Goal: Task Accomplishment & Management: Use online tool/utility

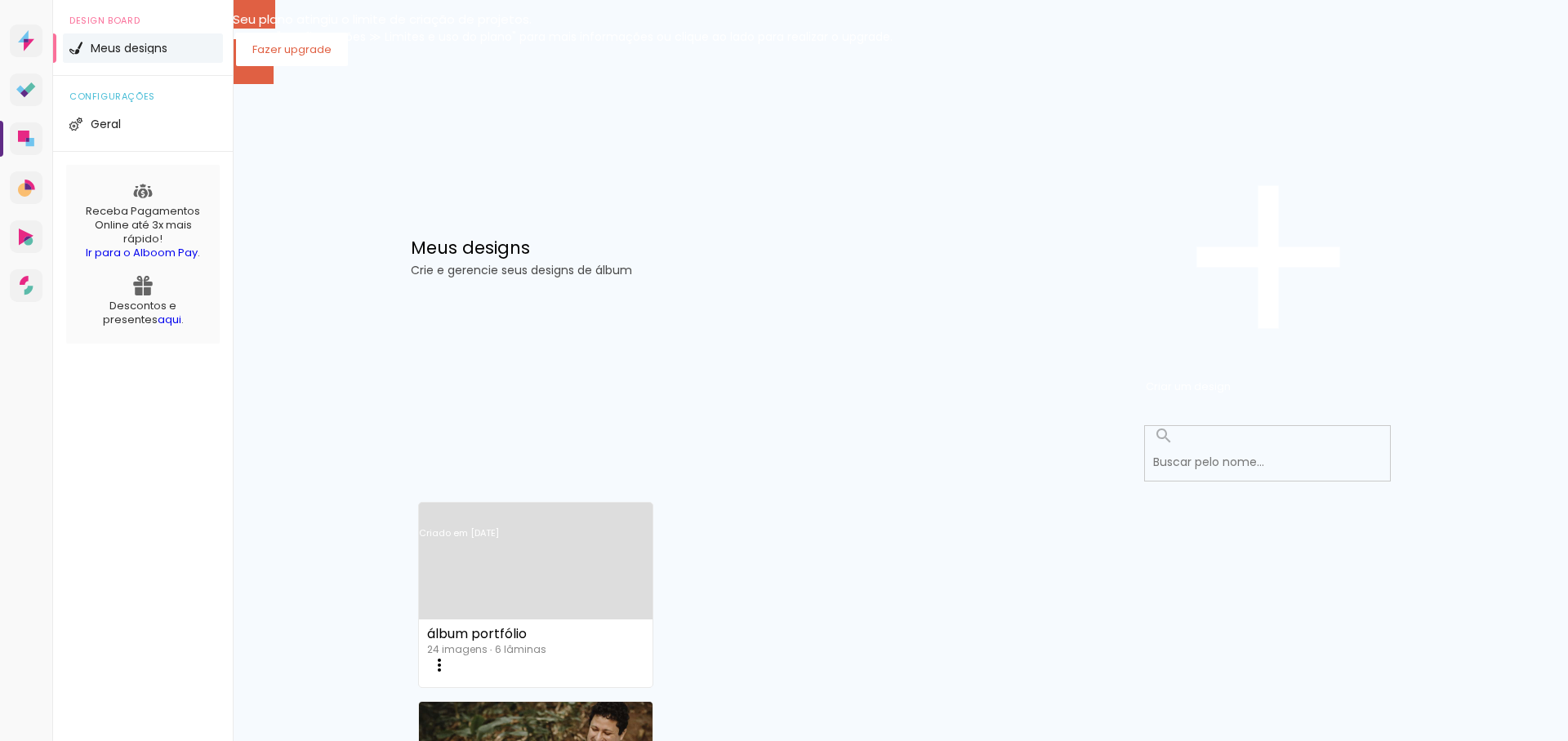
click at [512, 509] on link "Criado em [DATE]" at bounding box center [535, 555] width 234 height 92
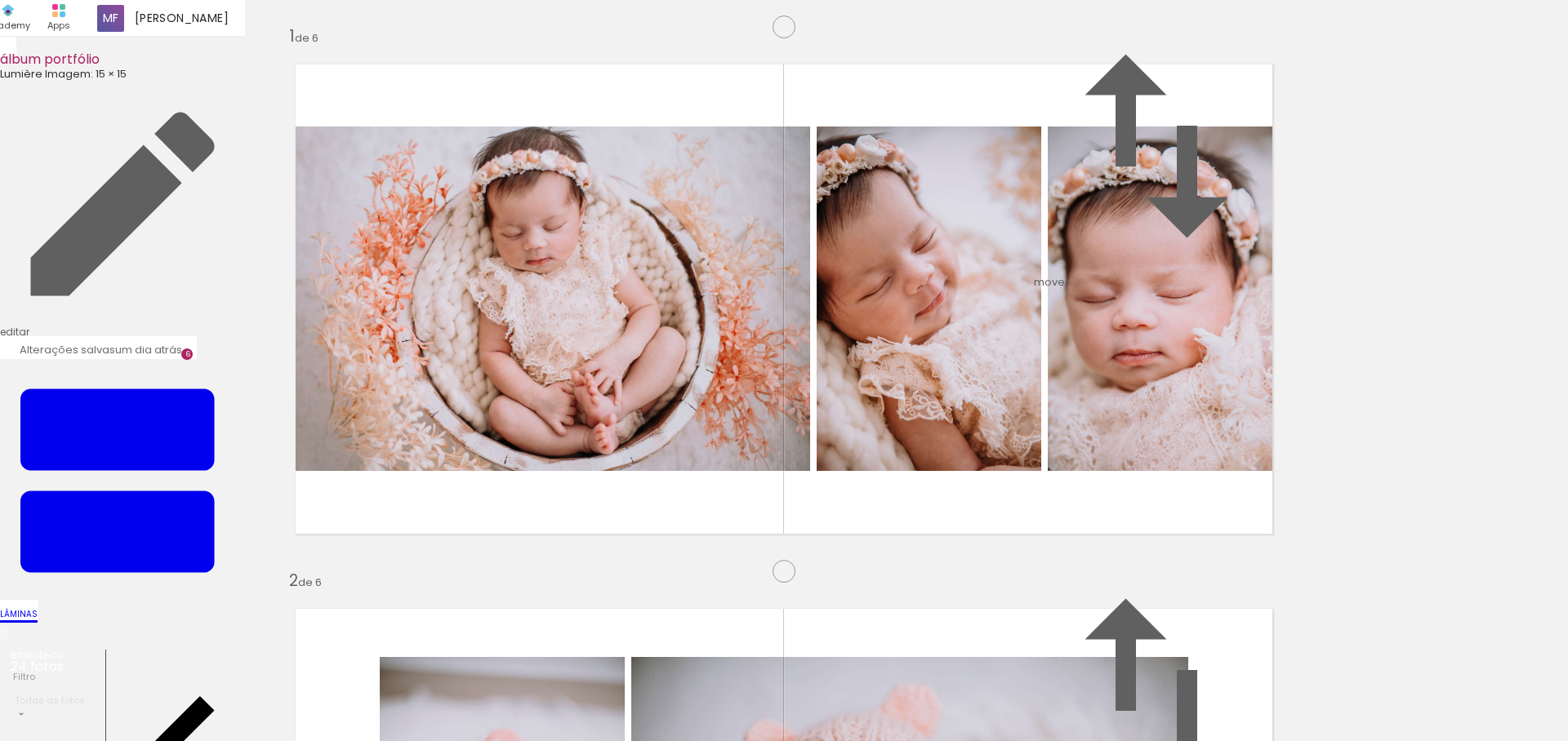
scroll to position [3318, 0]
drag, startPoint x: 987, startPoint y: 694, endPoint x: 1066, endPoint y: 692, distance: 79.0
click at [891, 453] on quentale-workspace at bounding box center [784, 370] width 1568 height 741
drag, startPoint x: 1066, startPoint y: 693, endPoint x: 1358, endPoint y: 692, distance: 292.0
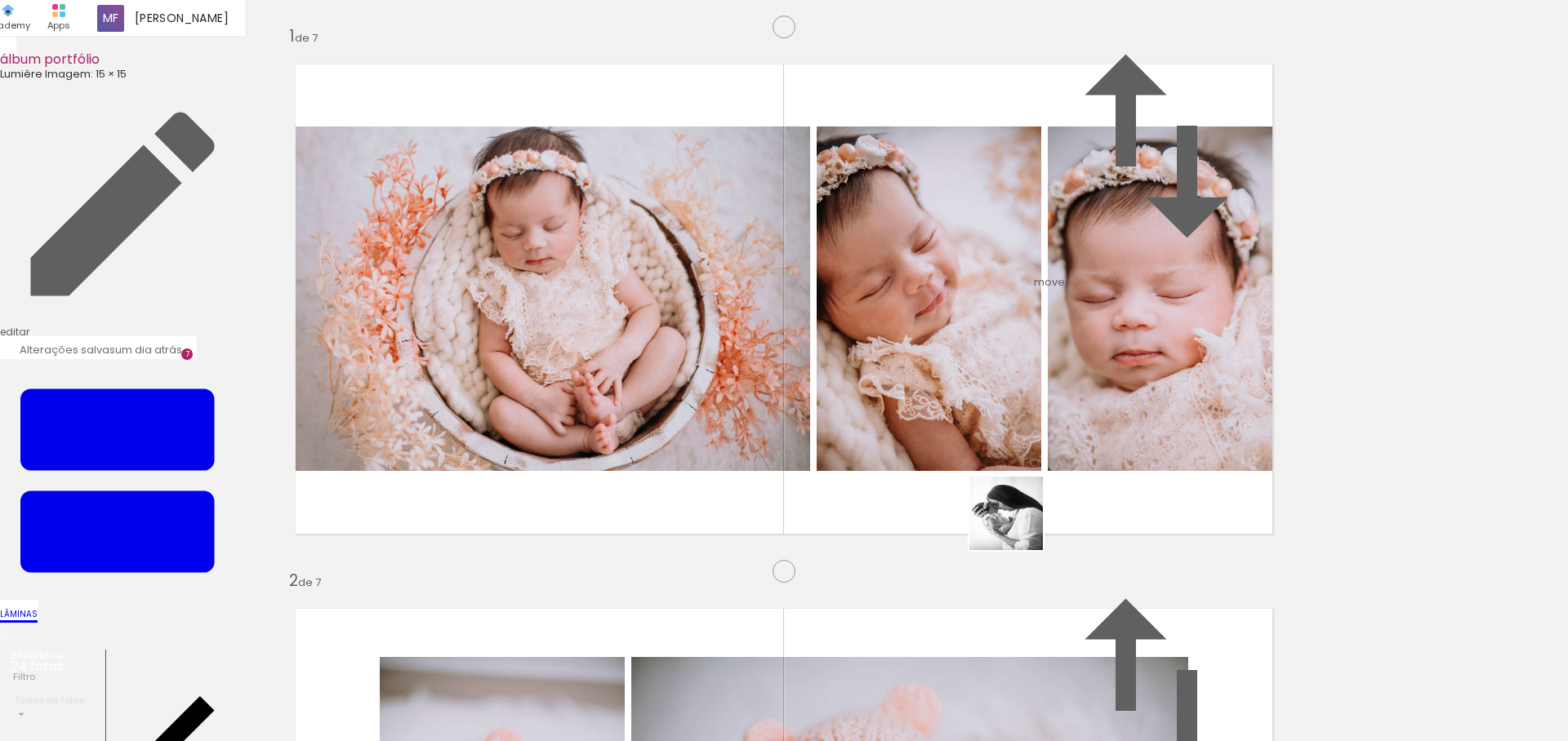
click at [997, 462] on quentale-workspace at bounding box center [784, 370] width 1568 height 741
drag, startPoint x: 1341, startPoint y: 688, endPoint x: 856, endPoint y: 364, distance: 583.3
click at [857, 364] on quentale-workspace at bounding box center [784, 370] width 1568 height 741
drag, startPoint x: 809, startPoint y: 684, endPoint x: 936, endPoint y: 337, distance: 369.5
click at [936, 337] on quentale-workspace at bounding box center [784, 370] width 1568 height 741
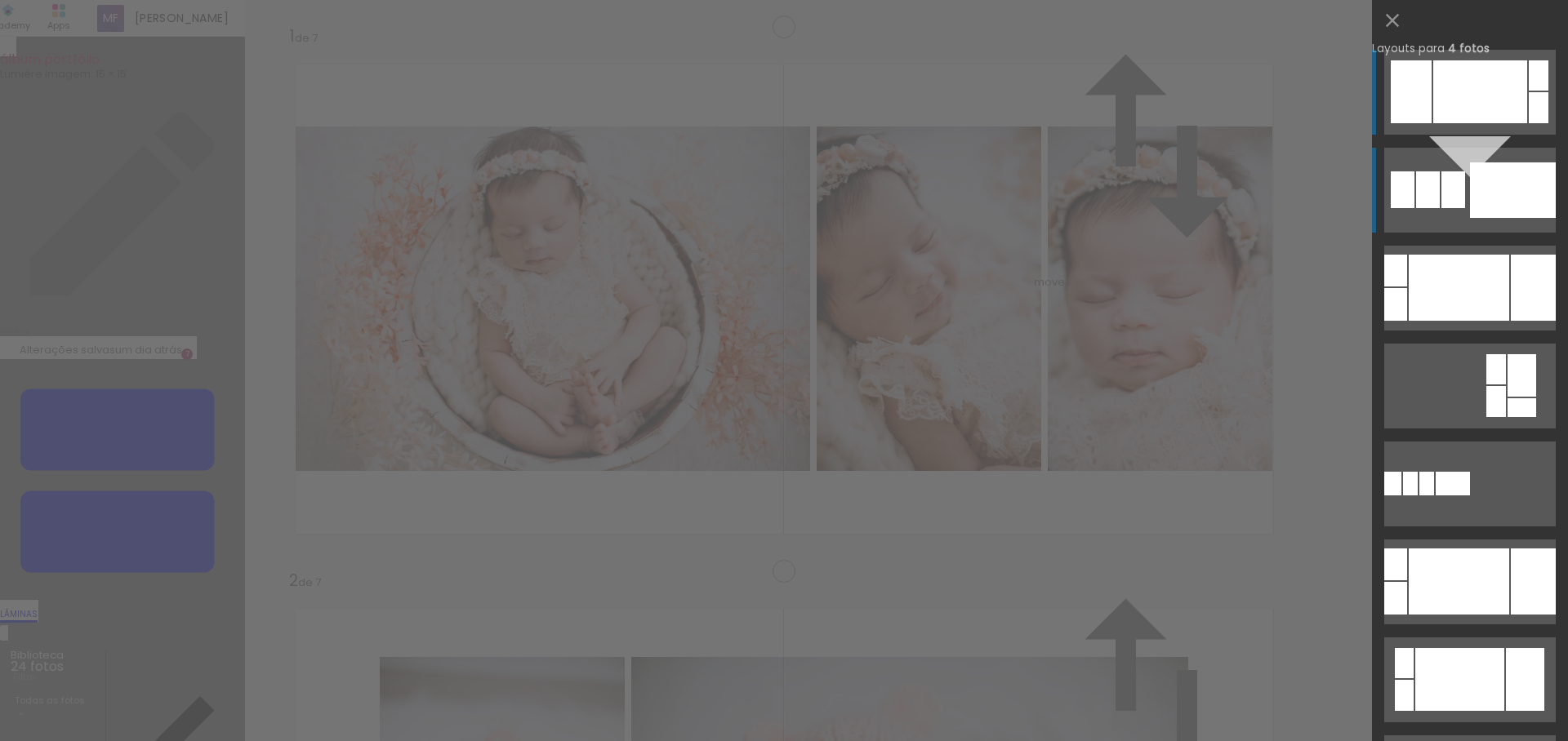
click at [1444, 192] on div at bounding box center [1453, 189] width 24 height 37
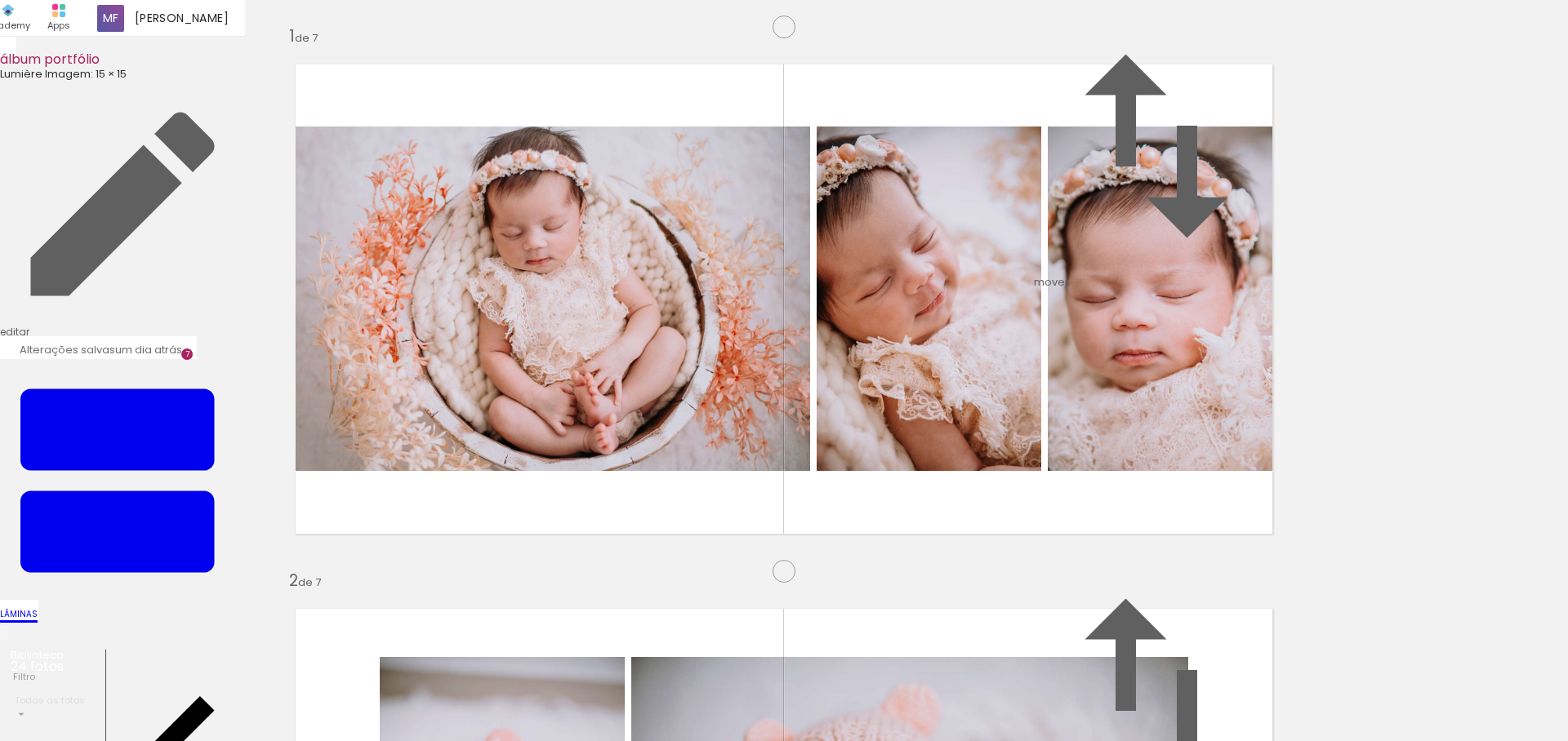
drag, startPoint x: 681, startPoint y: 355, endPoint x: 544, endPoint y: 356, distance: 137.0
click at [0, 0] on slot at bounding box center [0, 0] width 0 height 0
drag, startPoint x: 1152, startPoint y: 690, endPoint x: 1064, endPoint y: 528, distance: 184.4
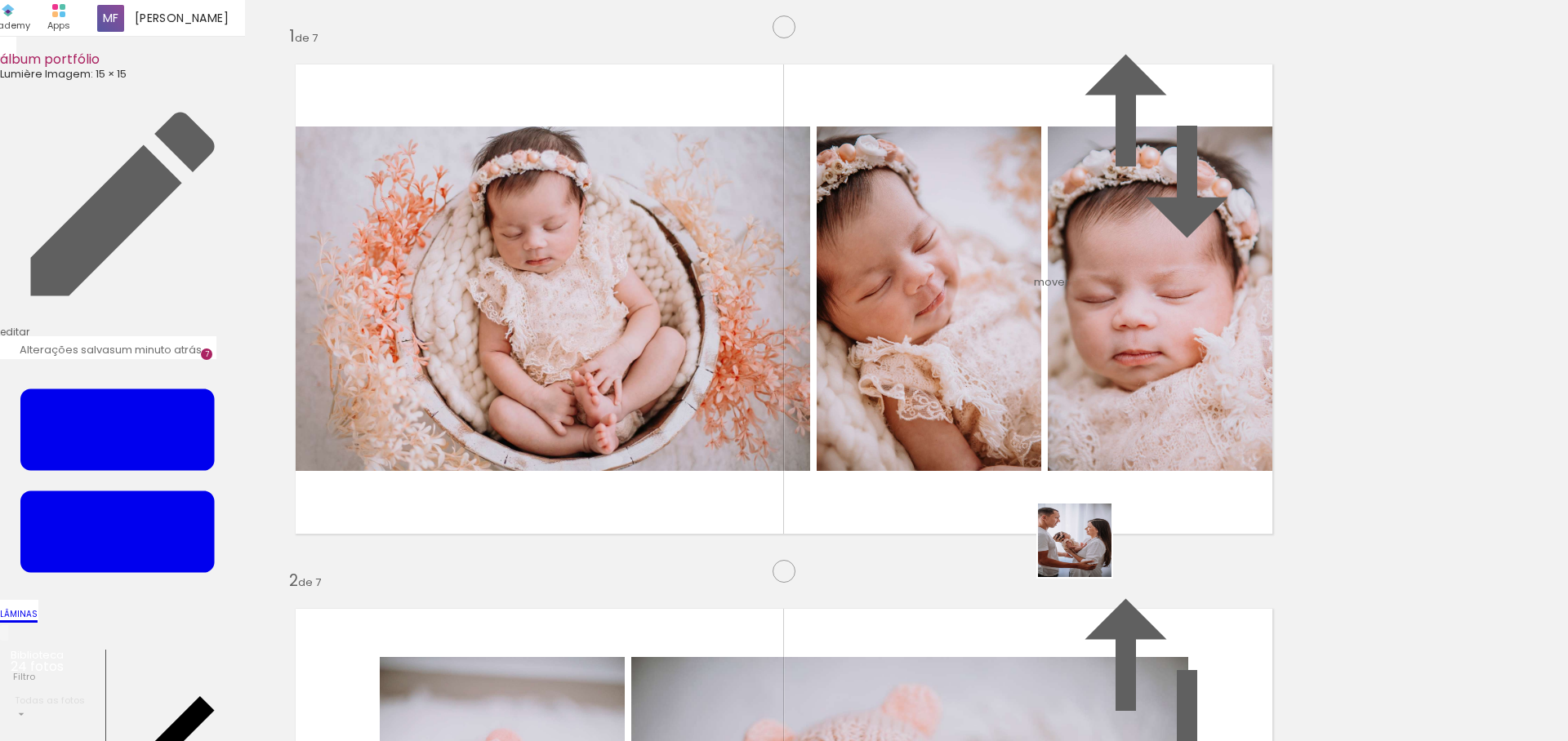
click at [1064, 528] on quentale-workspace at bounding box center [784, 370] width 1568 height 741
drag, startPoint x: 1238, startPoint y: 678, endPoint x: 795, endPoint y: 382, distance: 532.8
click at [796, 382] on quentale-workspace at bounding box center [784, 370] width 1568 height 741
drag, startPoint x: 174, startPoint y: 698, endPoint x: 949, endPoint y: 373, distance: 840.4
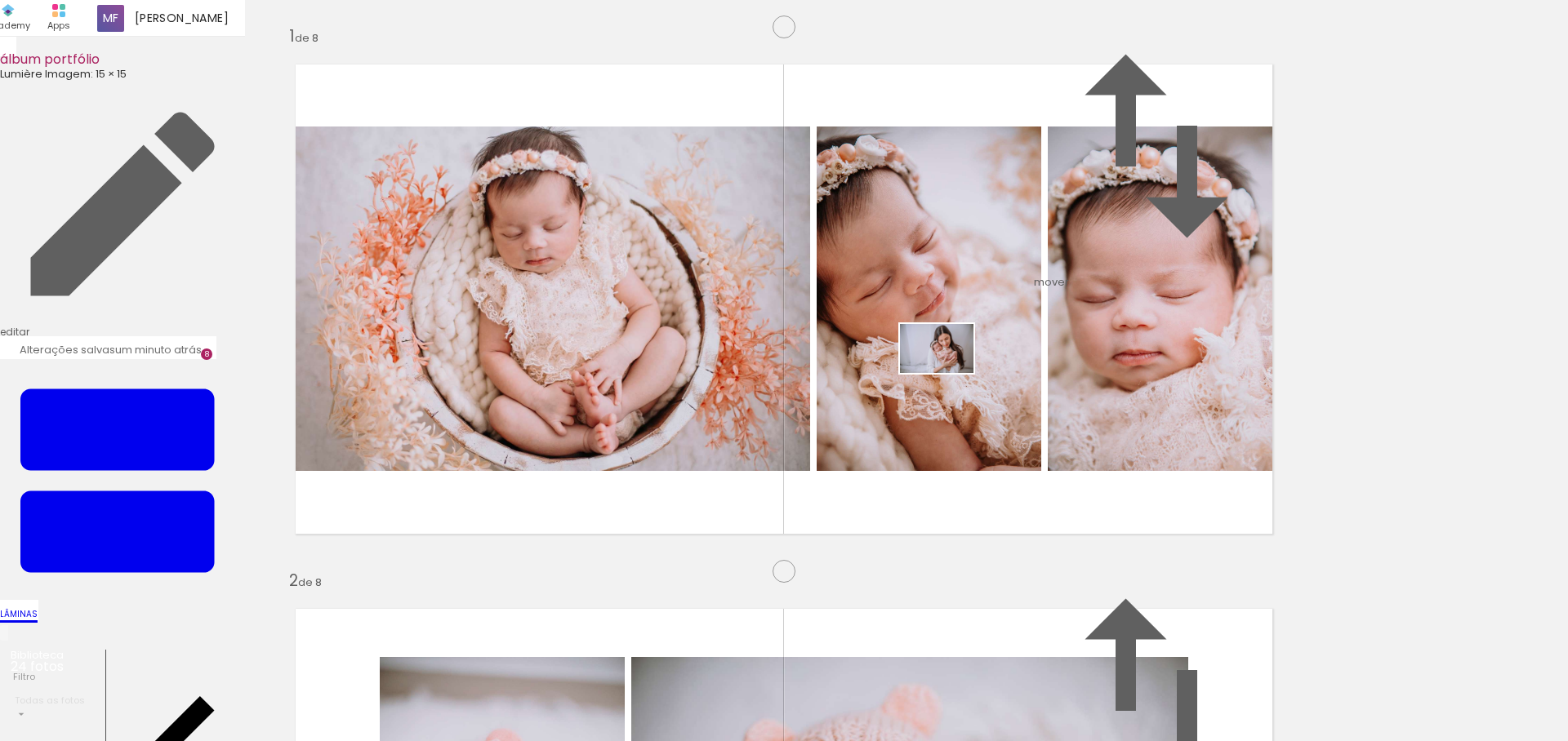
click at [949, 373] on quentale-workspace at bounding box center [784, 370] width 1568 height 741
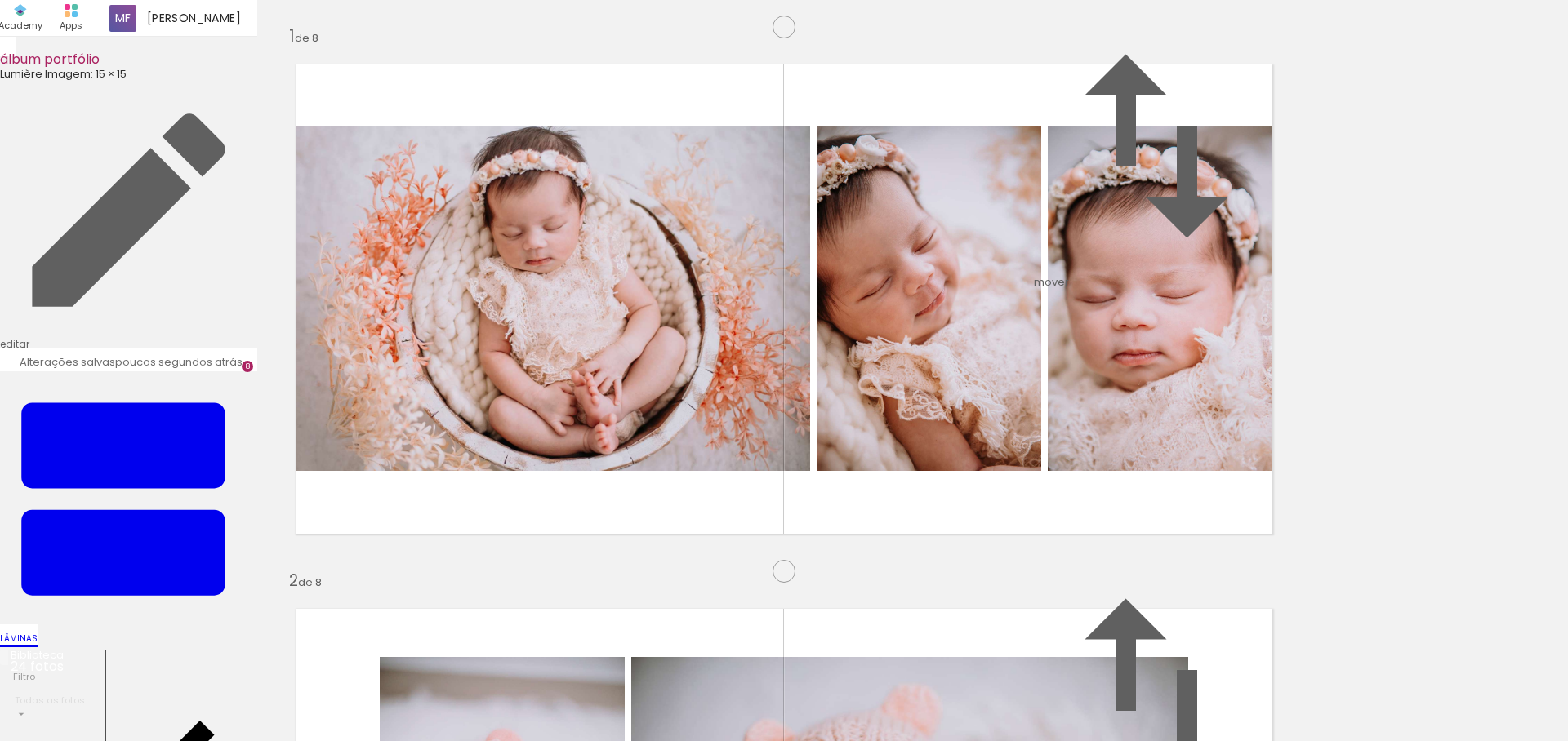
scroll to position [3836, 0]
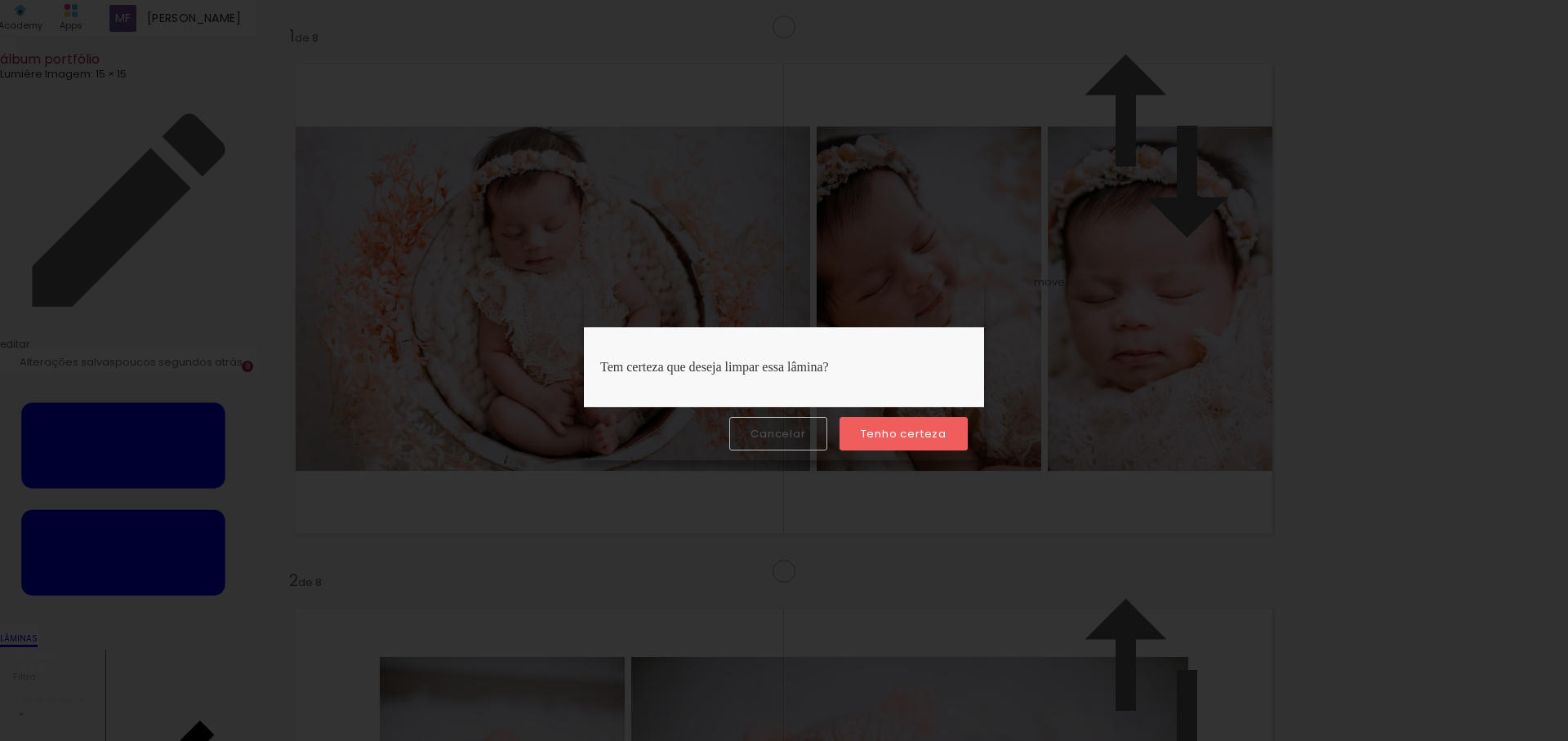
click at [775, 425] on paper-button "Cancelar" at bounding box center [778, 433] width 97 height 33
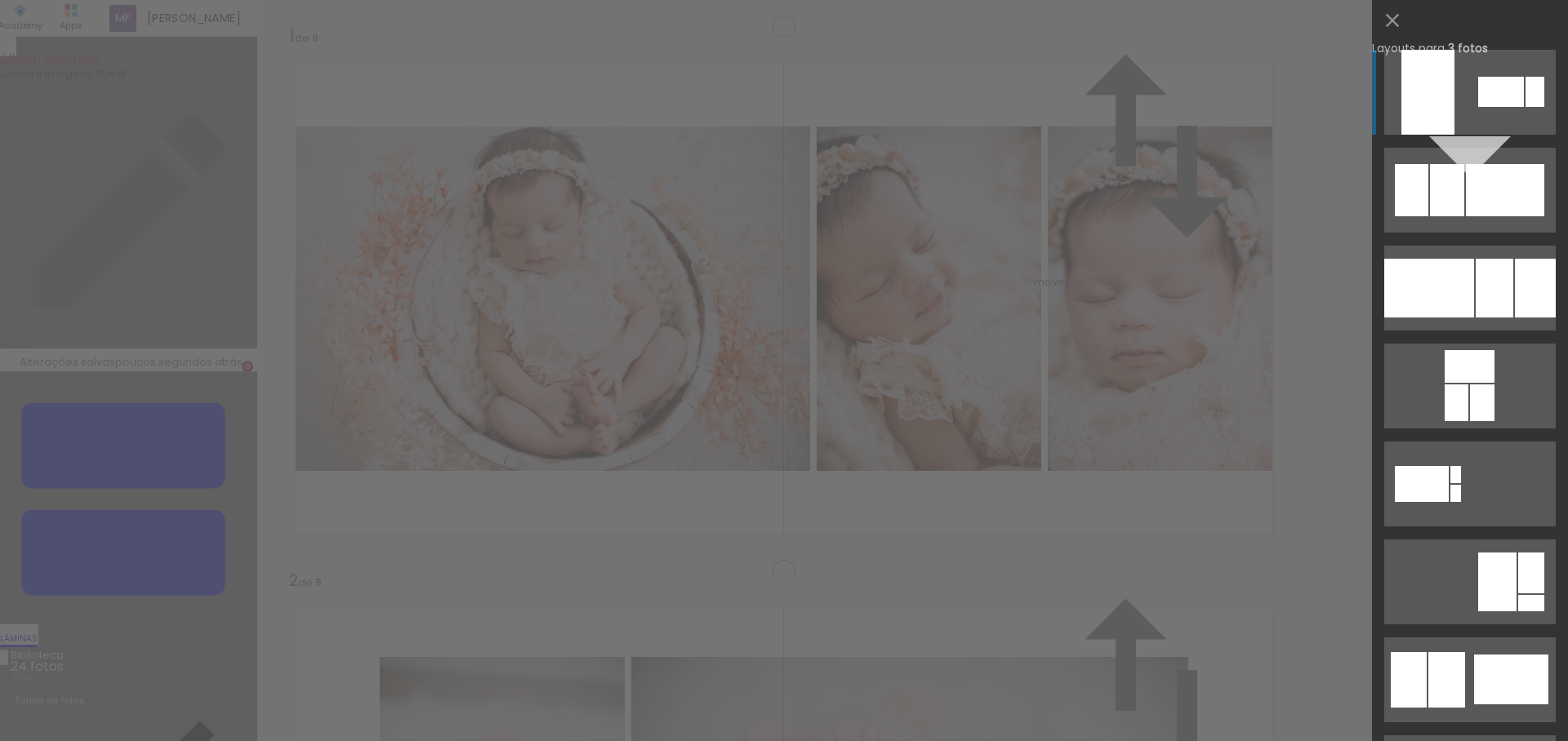
scroll to position [3831, 0]
click at [1515, 282] on div at bounding box center [1536, 288] width 41 height 59
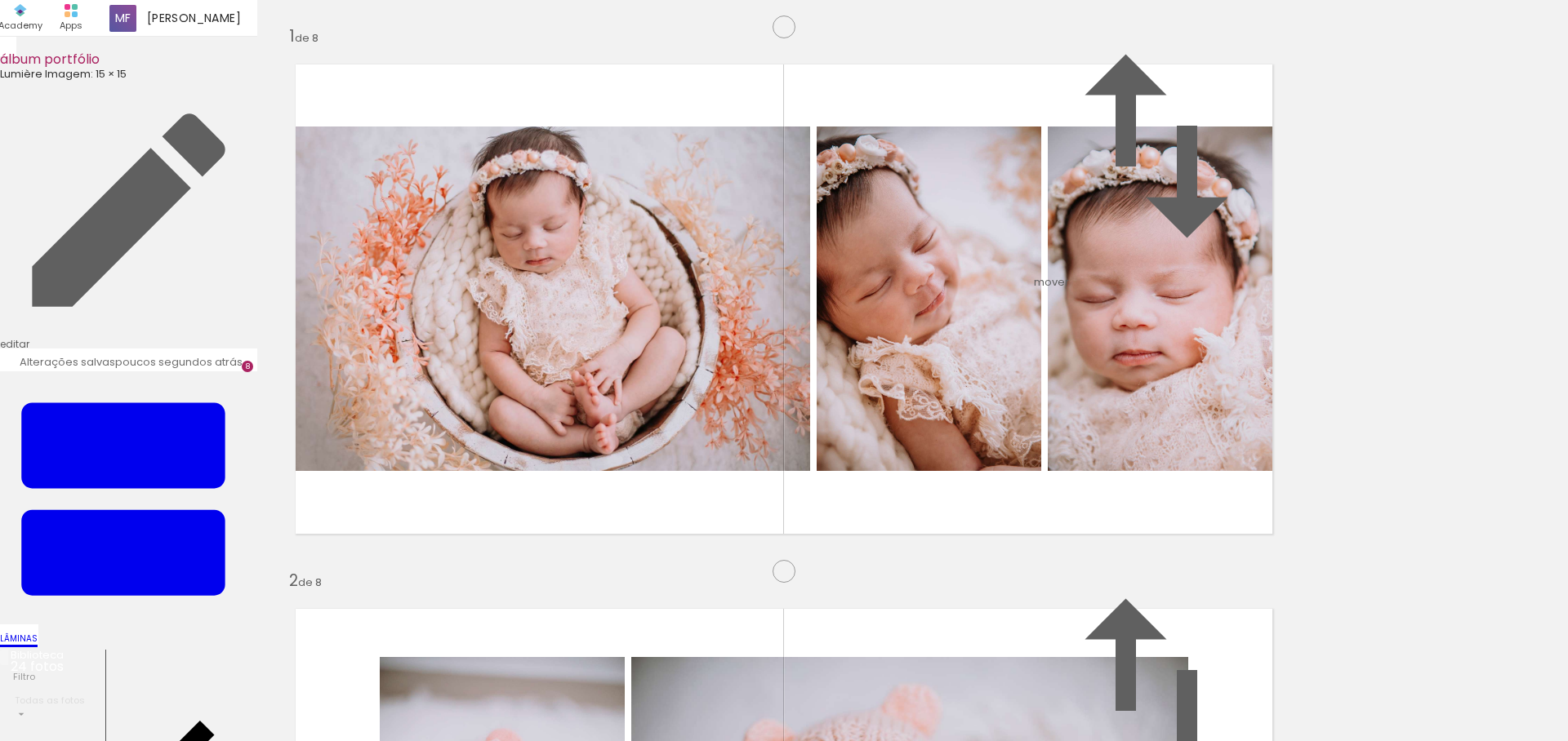
scroll to position [2290, 0]
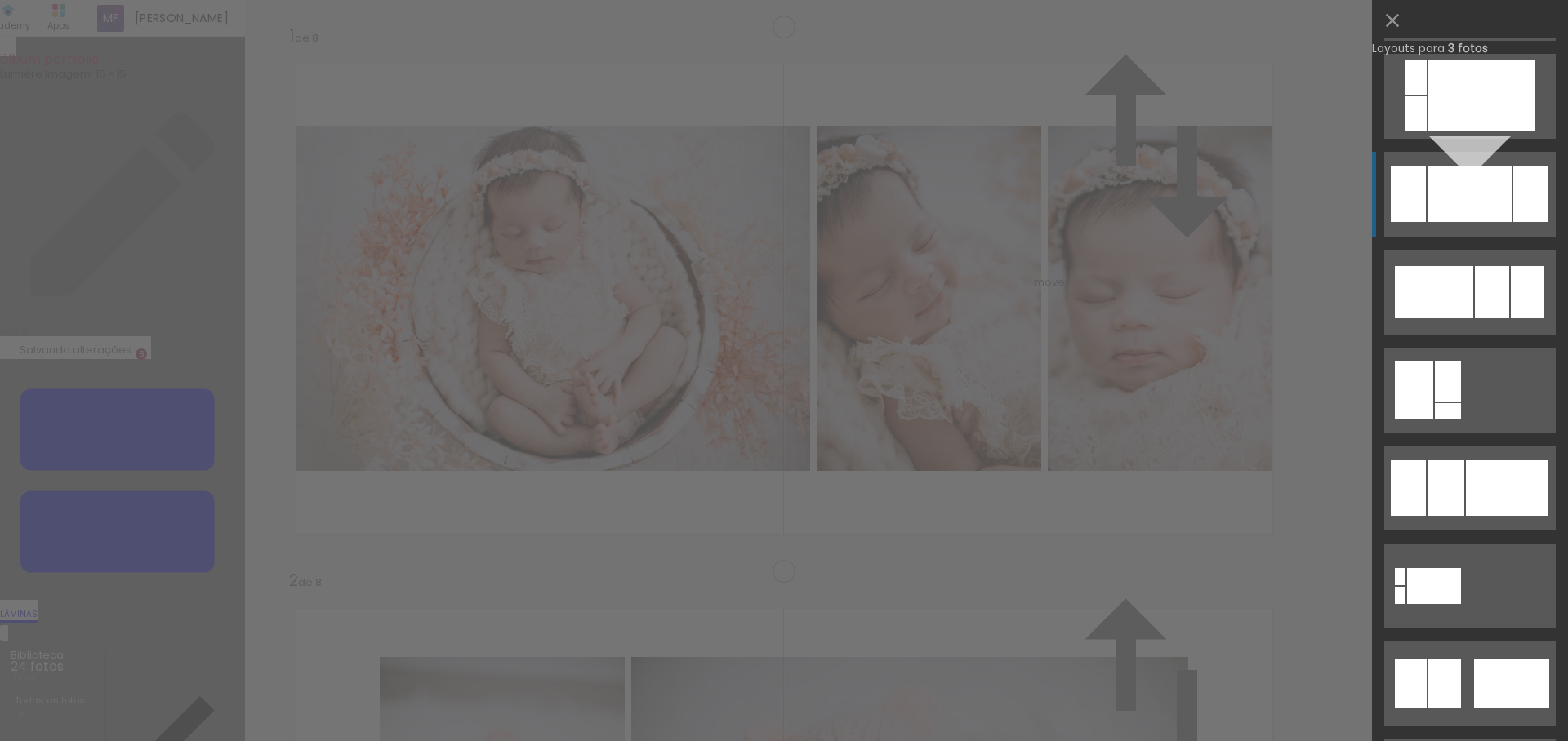
scroll to position [901, 0]
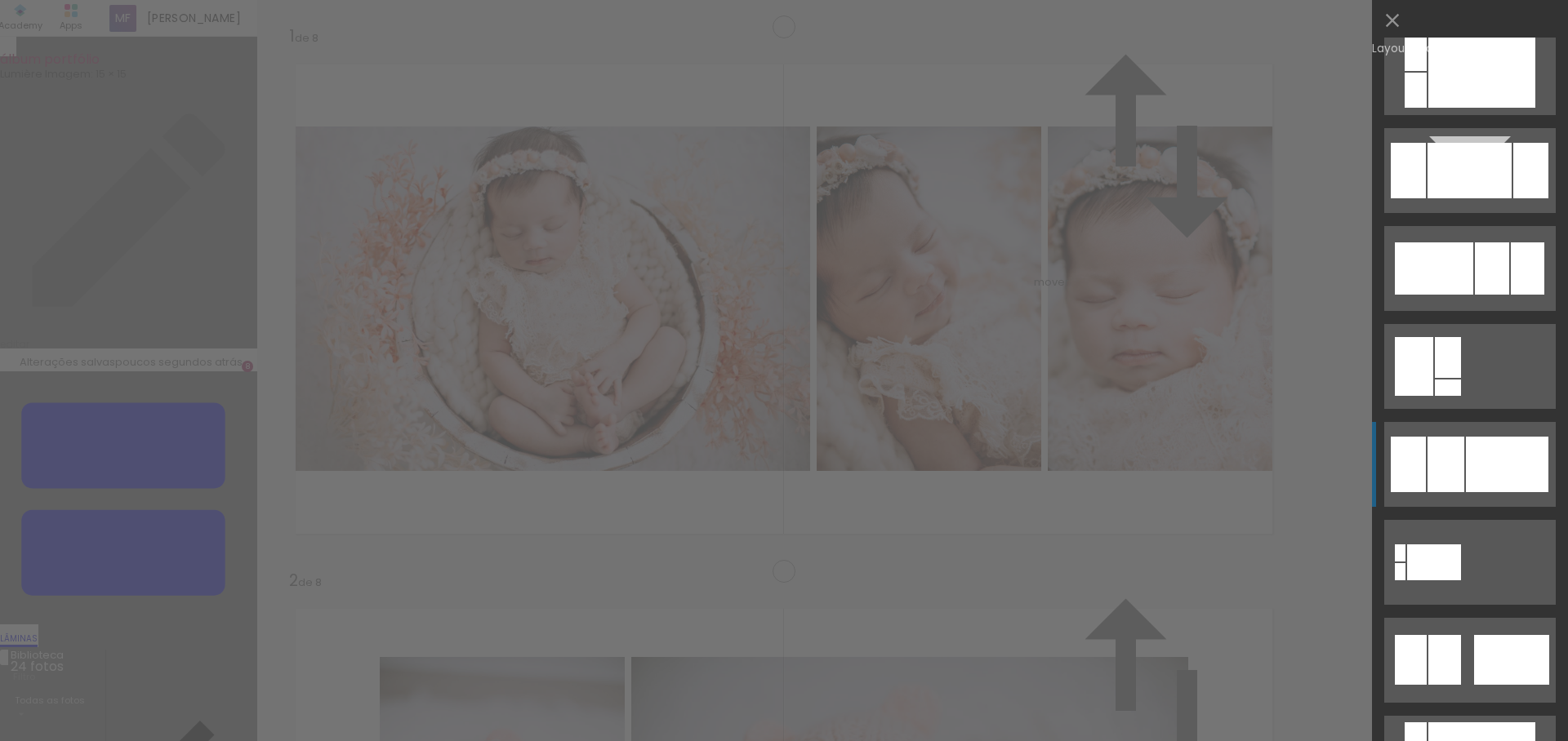
click at [1466, 476] on div at bounding box center [1507, 464] width 83 height 55
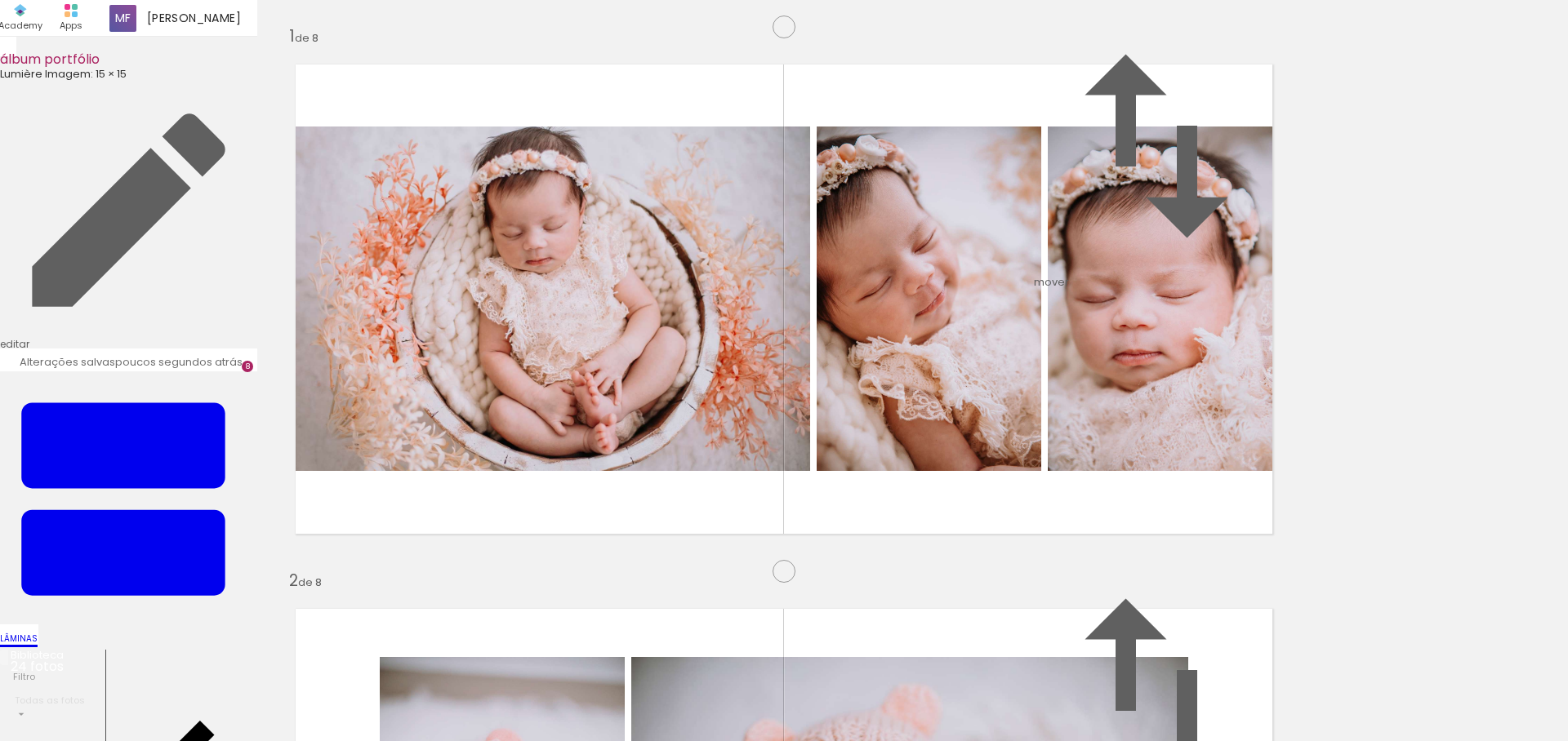
scroll to position [2816, 0]
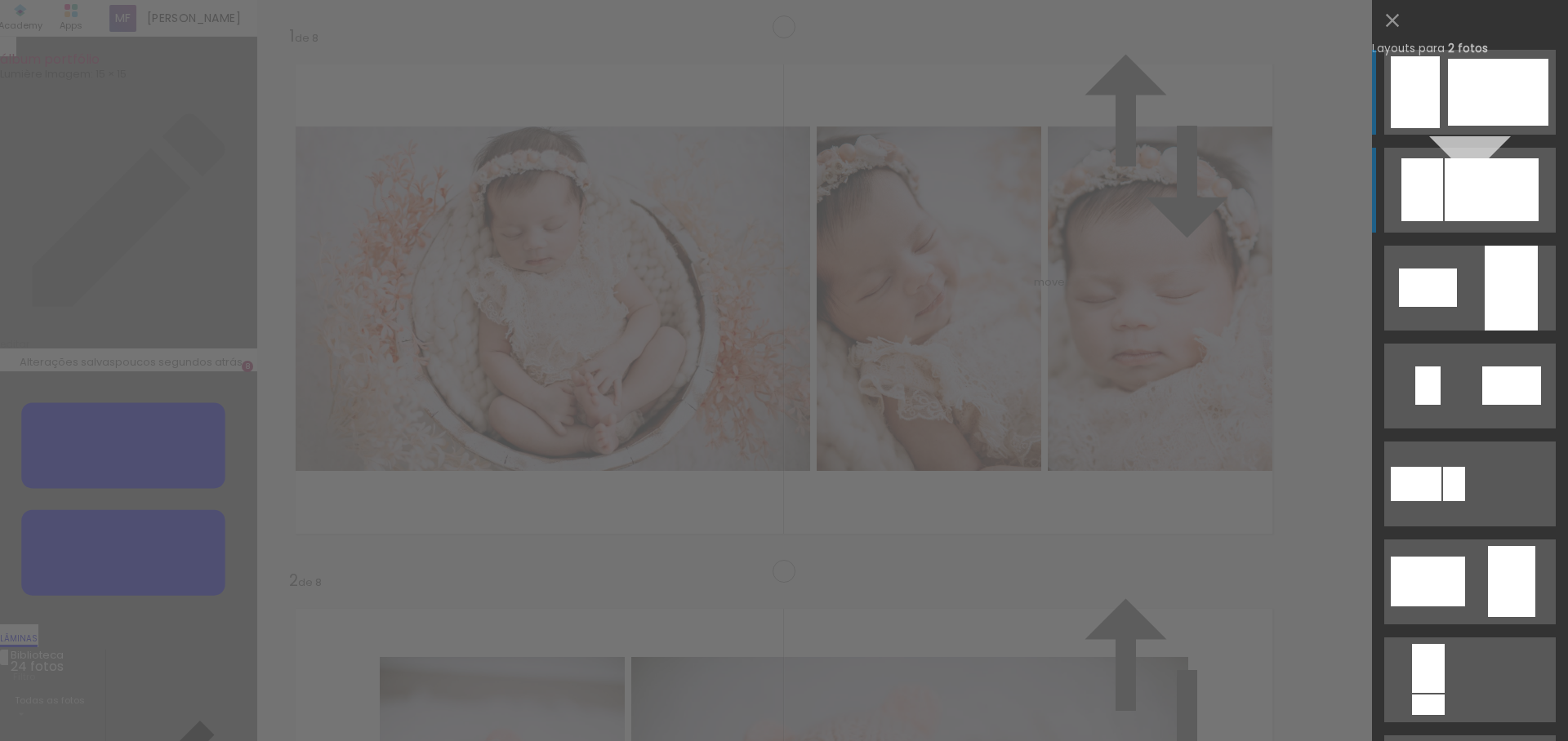
scroll to position [2743, 0]
click at [1453, 180] on div at bounding box center [1491, 190] width 94 height 63
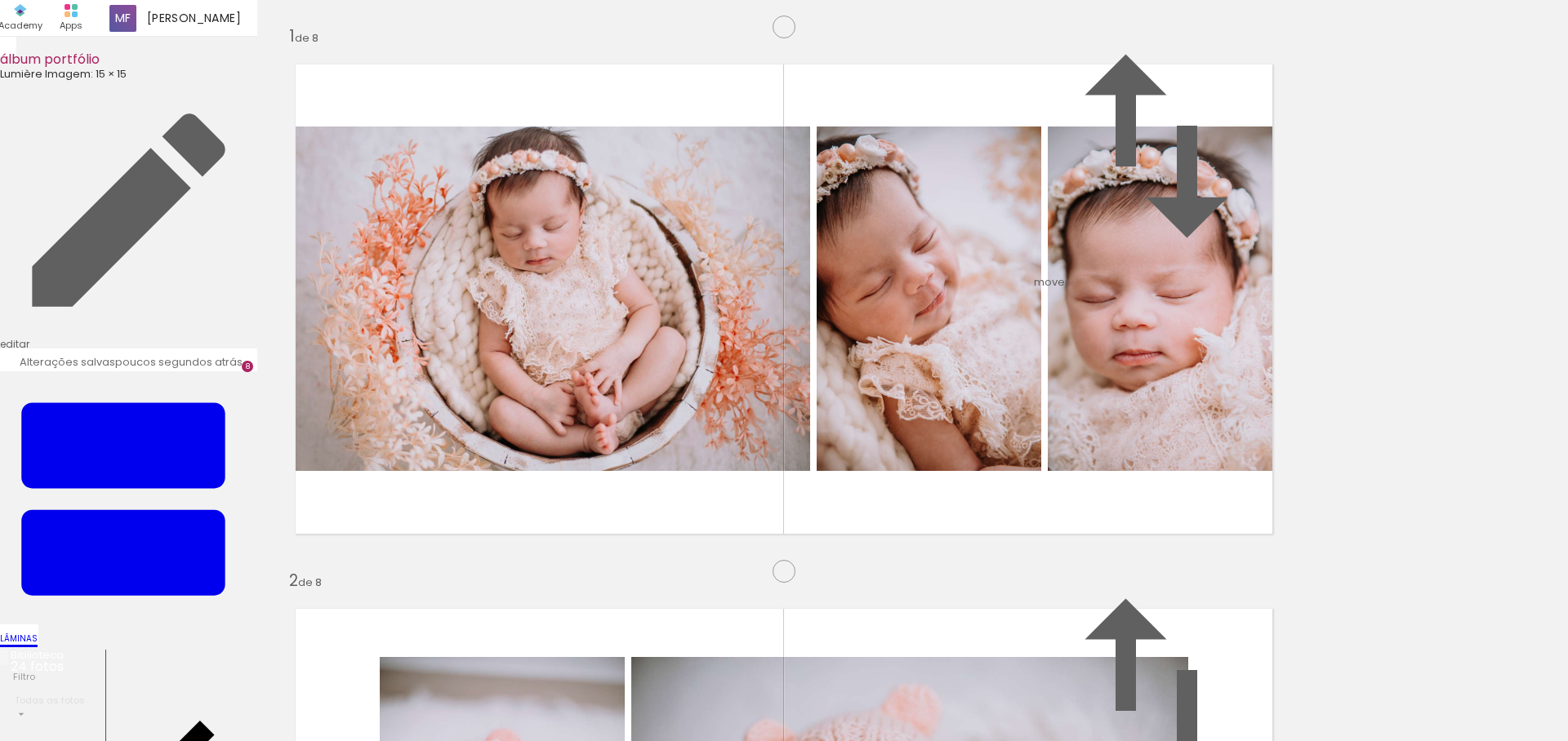
drag, startPoint x: 518, startPoint y: 696, endPoint x: 556, endPoint y: 561, distance: 140.2
click at [556, 561] on quentale-workspace at bounding box center [784, 370] width 1568 height 741
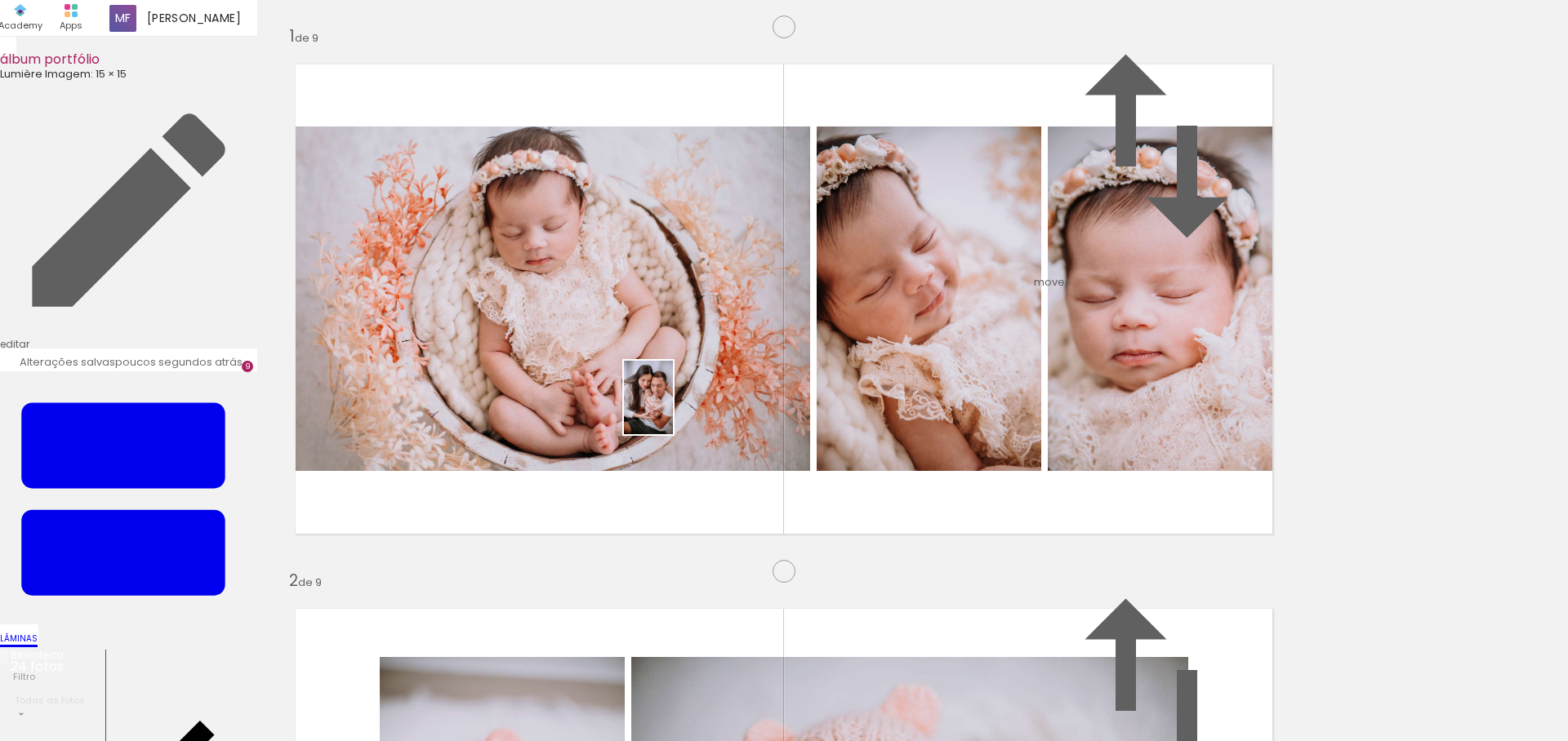
drag, startPoint x: 895, startPoint y: 694, endPoint x: 659, endPoint y: 402, distance: 375.4
click at [659, 402] on quentale-workspace at bounding box center [784, 370] width 1568 height 741
drag, startPoint x: 373, startPoint y: 681, endPoint x: 848, endPoint y: 402, distance: 550.9
click at [848, 402] on quentale-workspace at bounding box center [784, 370] width 1568 height 741
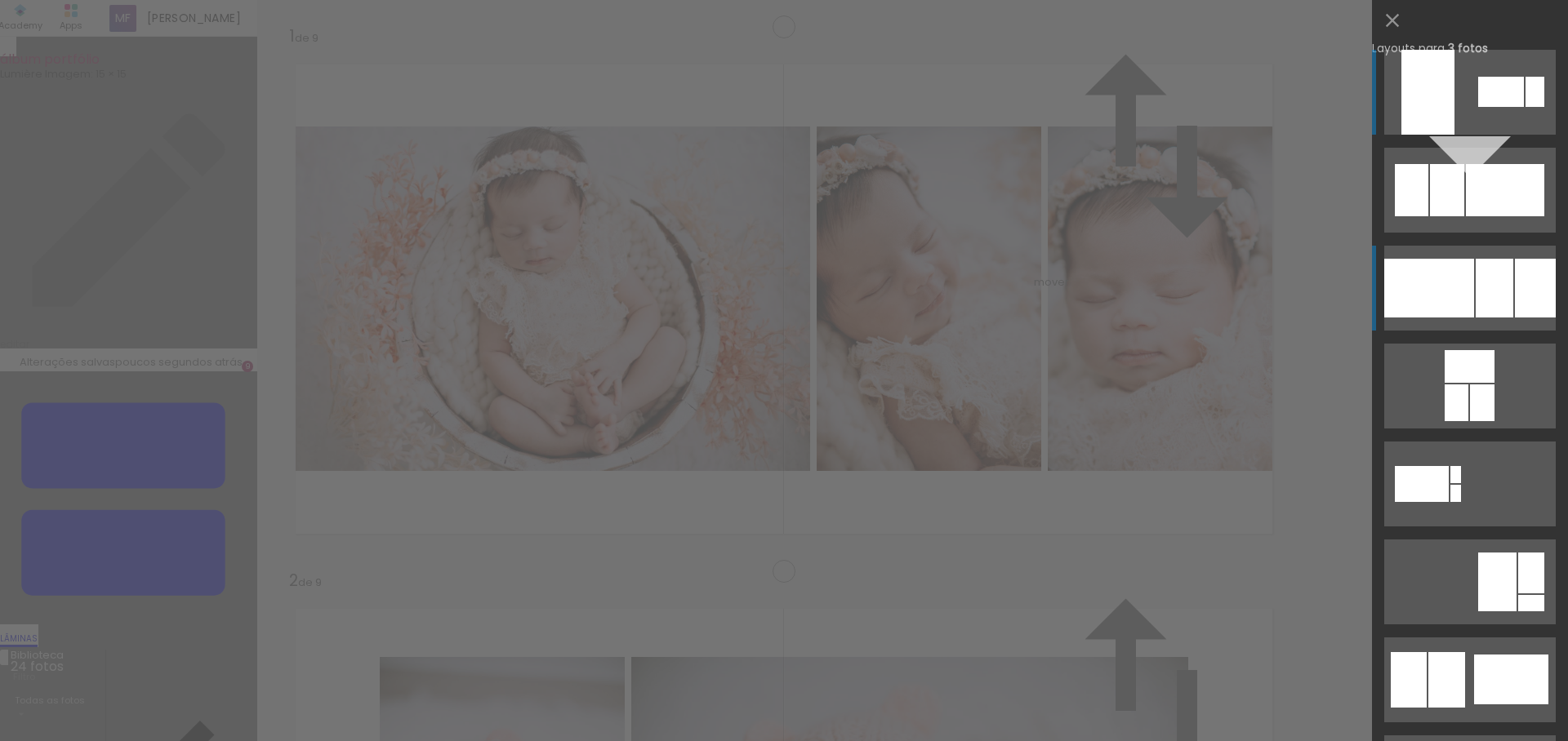
click at [1466, 305] on div at bounding box center [1429, 288] width 90 height 59
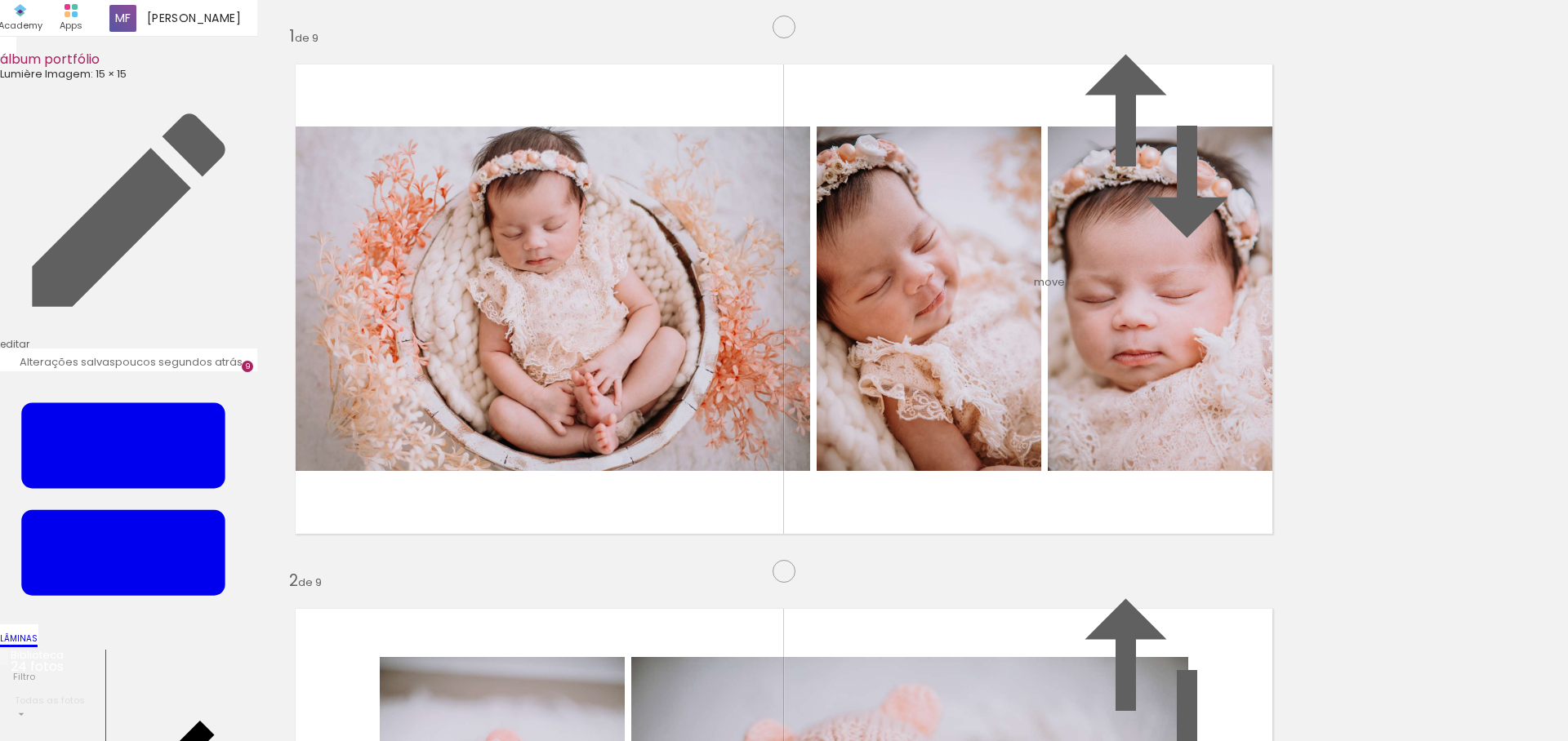
drag, startPoint x: 856, startPoint y: 209, endPoint x: 846, endPoint y: 214, distance: 11.2
type paper-slider "100"
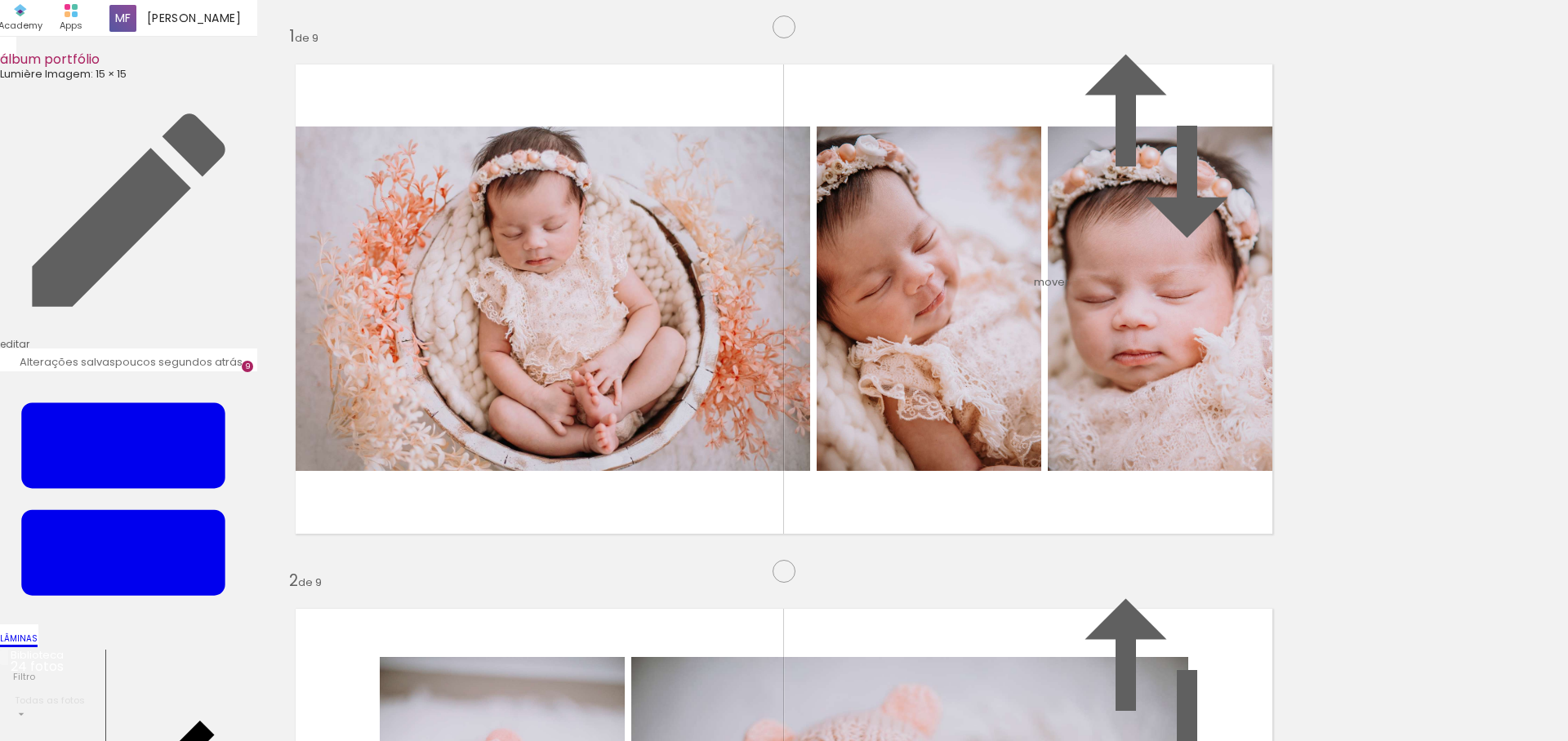
drag, startPoint x: 1077, startPoint y: 207, endPoint x: 1041, endPoint y: 221, distance: 38.6
type paper-slider "100"
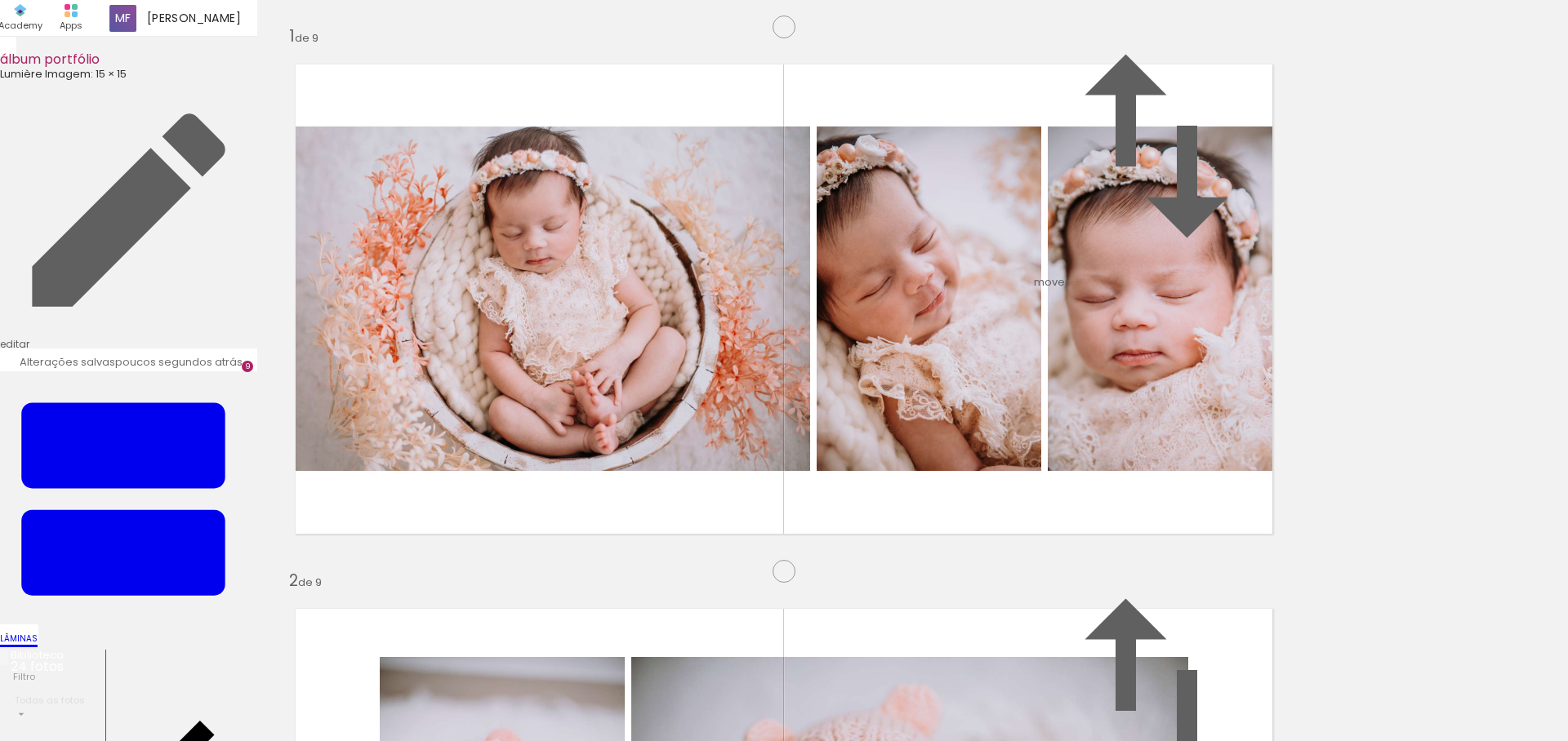
scroll to position [4601, 0]
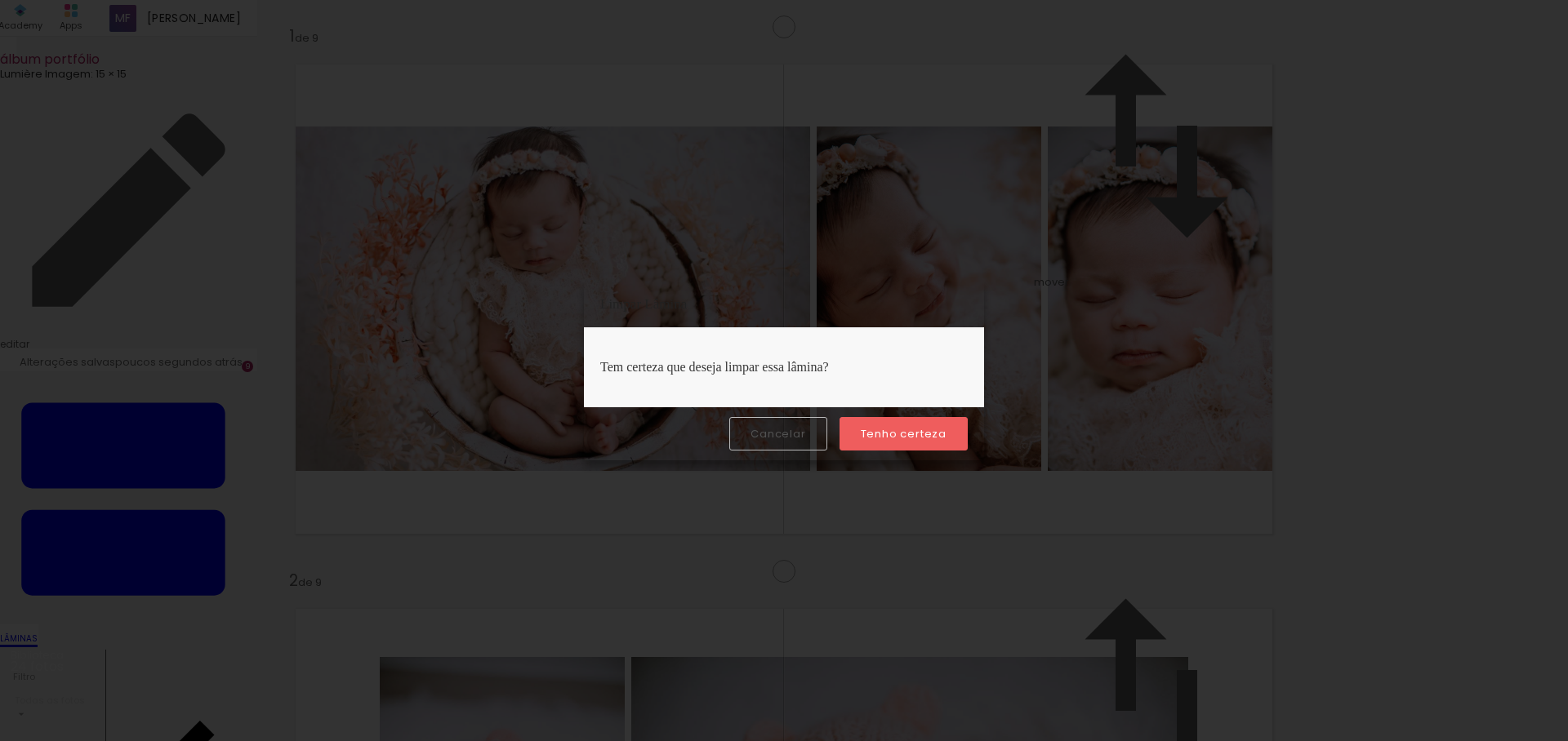
click at [0, 0] on slot "Tenho certeza" at bounding box center [0, 0] width 0 height 0
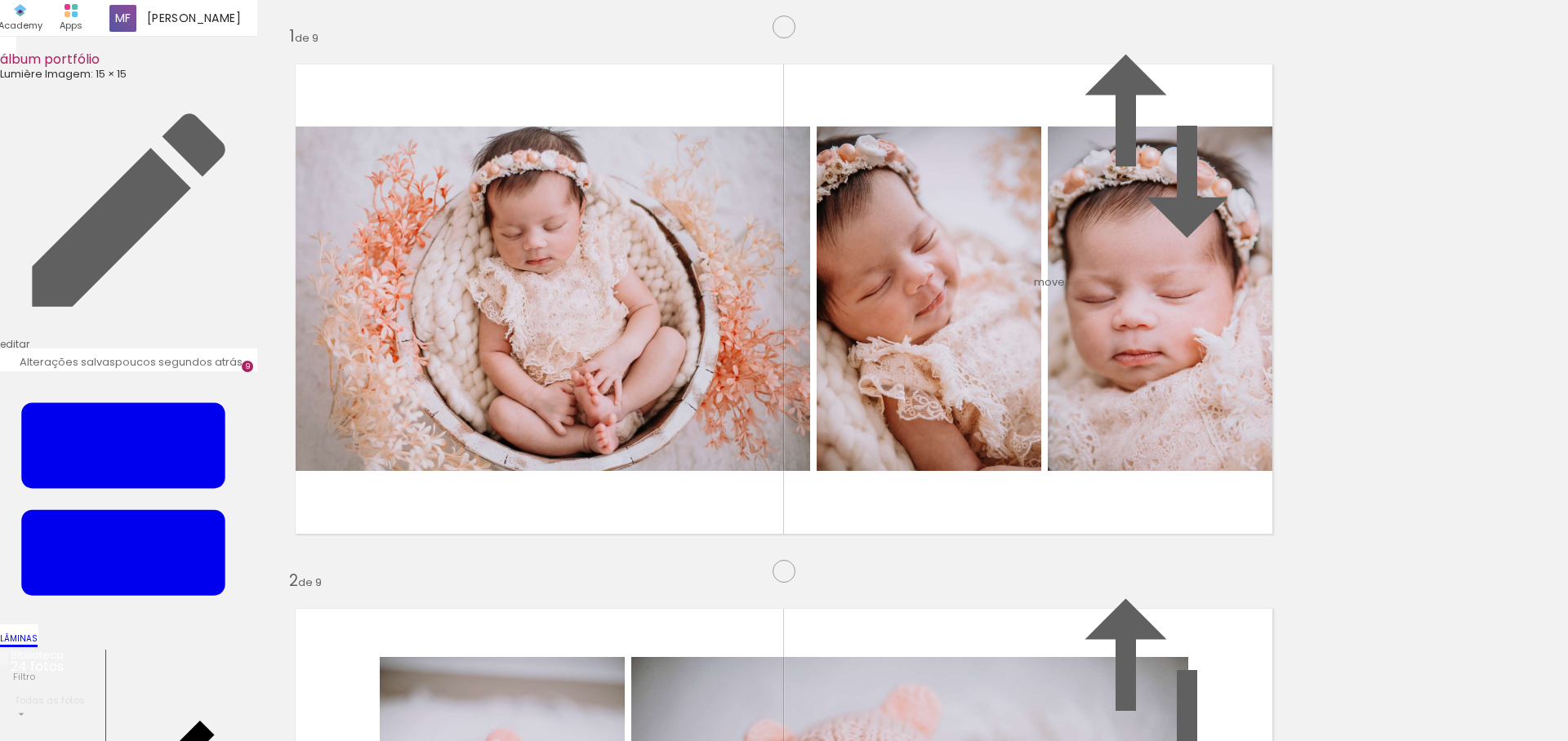
drag, startPoint x: 350, startPoint y: 703, endPoint x: 706, endPoint y: 392, distance: 472.7
click at [706, 392] on quentale-workspace at bounding box center [784, 370] width 1568 height 741
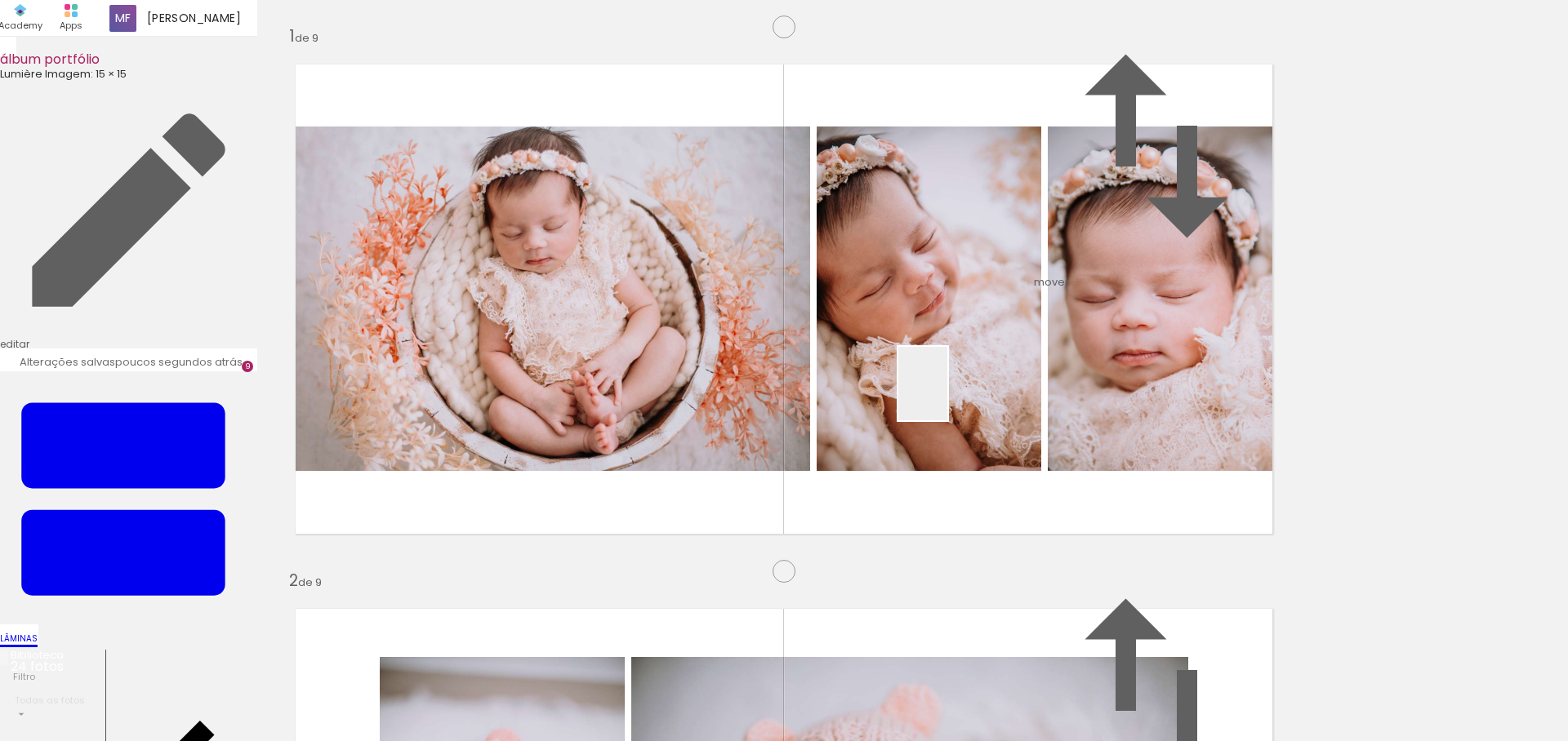
drag, startPoint x: 923, startPoint y: 693, endPoint x: 941, endPoint y: 379, distance: 314.5
click at [941, 379] on quentale-workspace at bounding box center [784, 370] width 1568 height 741
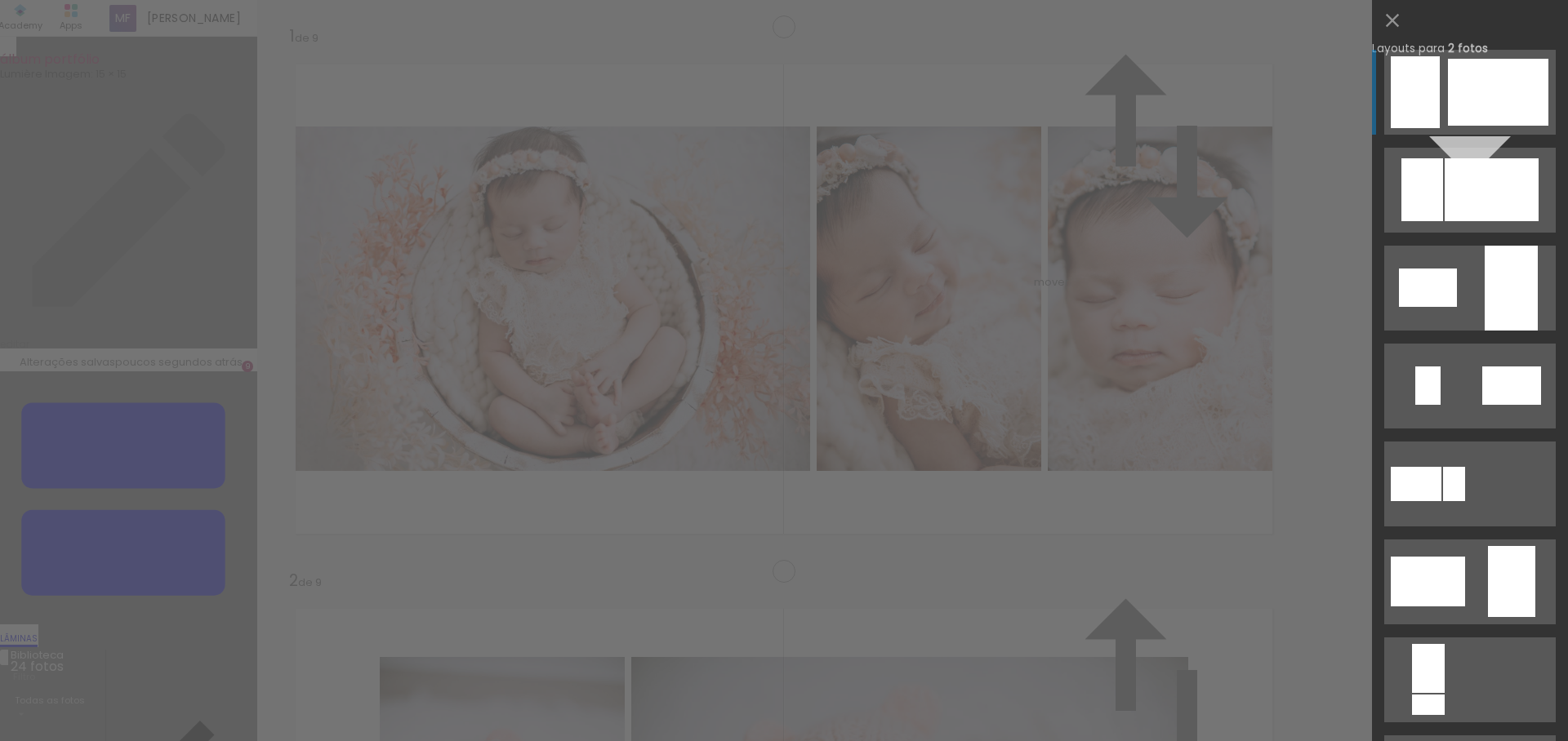
scroll to position [4375, 0]
click at [1489, 197] on div at bounding box center [1491, 190] width 94 height 63
